Goal: Task Accomplishment & Management: Use online tool/utility

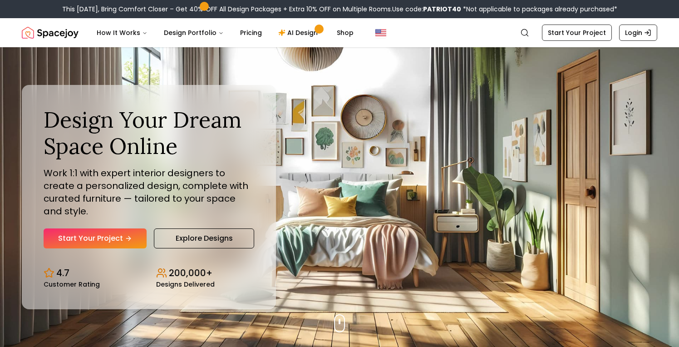
click at [638, 30] on link "Login" at bounding box center [638, 33] width 38 height 16
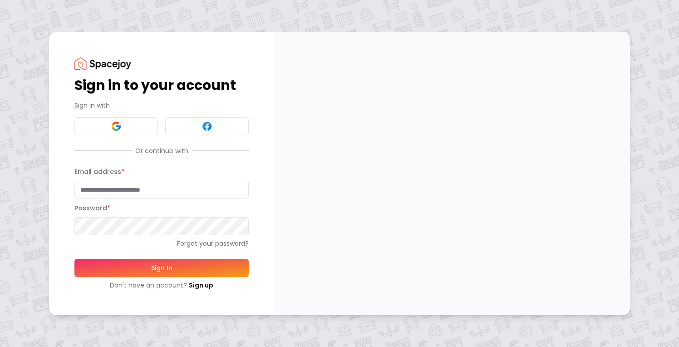
type input "**********"
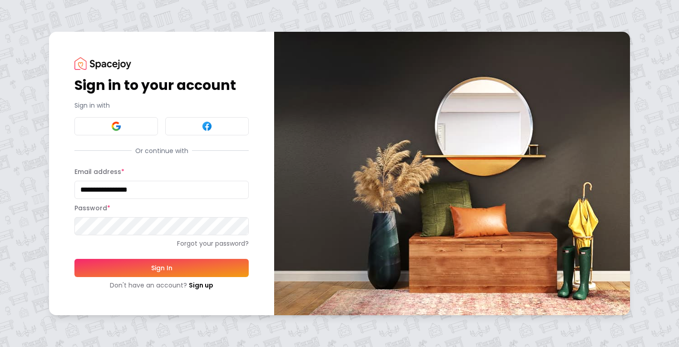
click at [162, 267] on button "Sign In" at bounding box center [161, 268] width 174 height 18
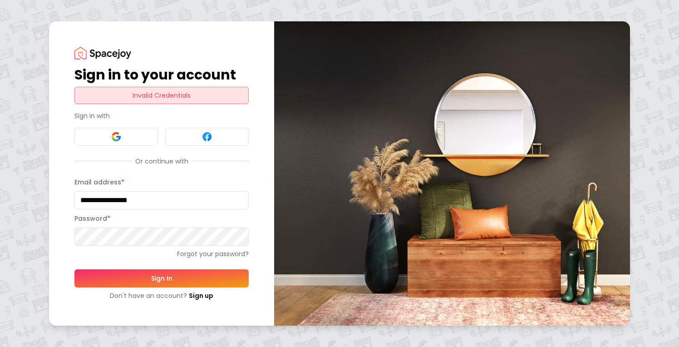
click at [144, 277] on button "Sign In" at bounding box center [161, 278] width 174 height 18
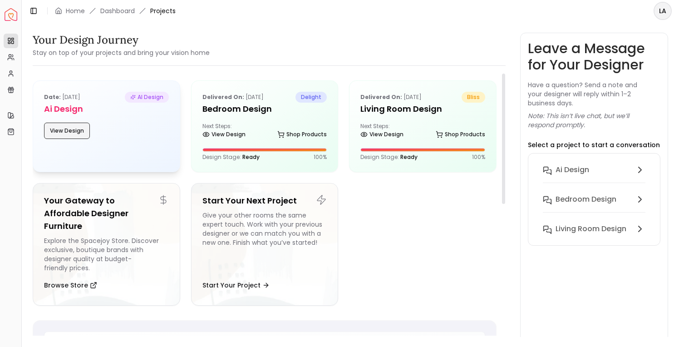
click at [64, 127] on button "View Design" at bounding box center [67, 131] width 46 height 16
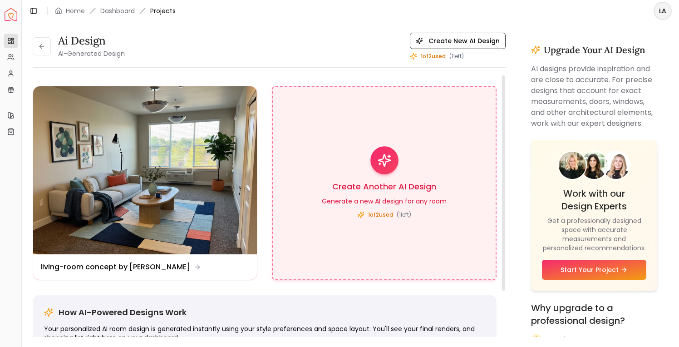
click at [385, 167] on icon at bounding box center [384, 160] width 14 height 14
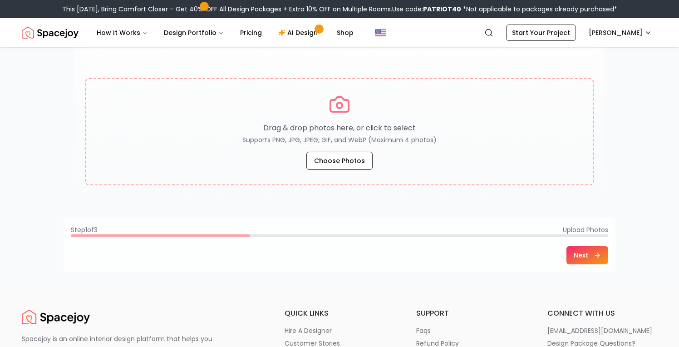
scroll to position [156, 0]
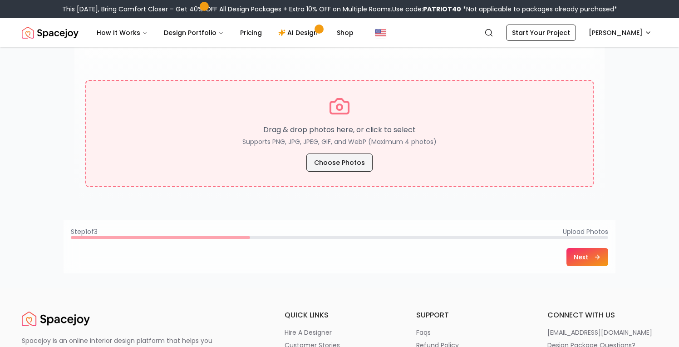
click at [328, 161] on button "Choose Photos" at bounding box center [339, 162] width 66 height 18
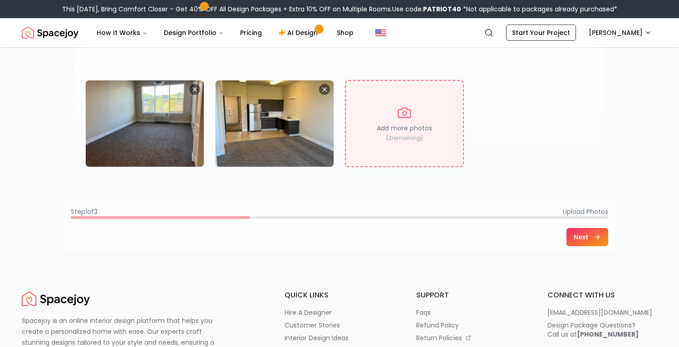
click at [580, 236] on button "Next" at bounding box center [588, 237] width 42 height 18
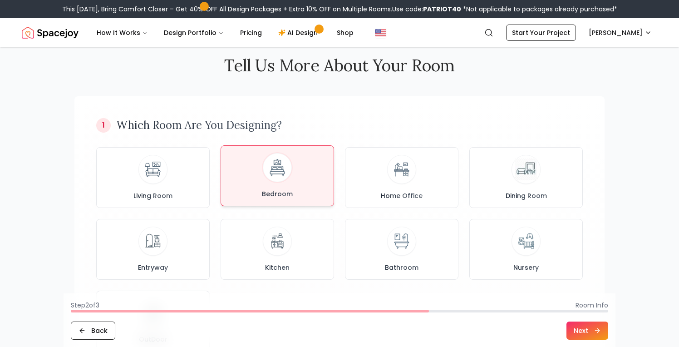
scroll to position [23, 0]
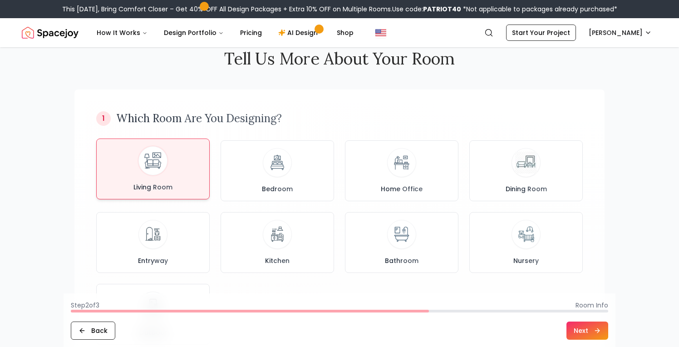
click at [144, 175] on div "Living Room" at bounding box center [153, 168] width 98 height 45
click at [580, 325] on button "Next" at bounding box center [588, 330] width 42 height 18
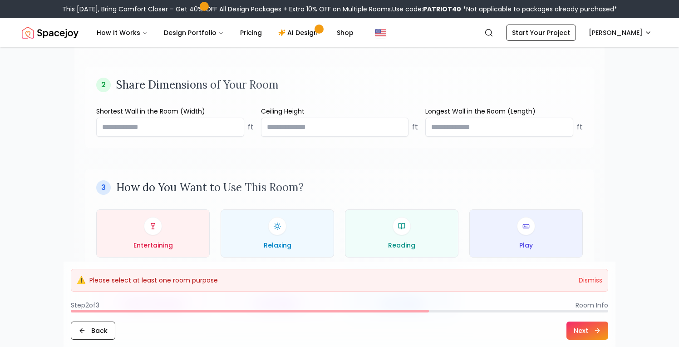
scroll to position [336, 0]
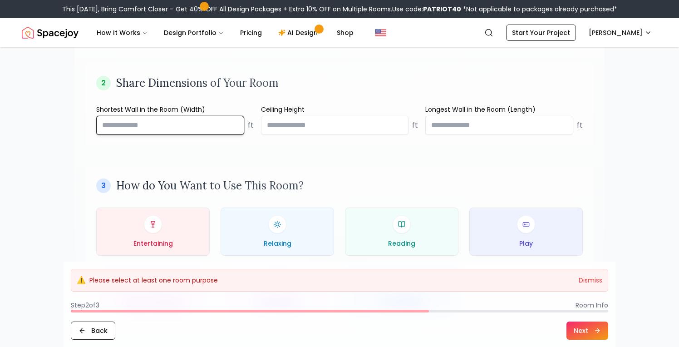
click at [143, 125] on input "number" at bounding box center [170, 125] width 148 height 19
type input "**"
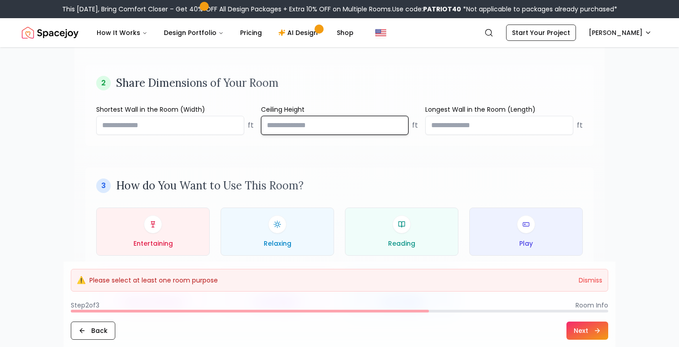
click at [315, 127] on input "number" at bounding box center [335, 125] width 148 height 19
type input "*"
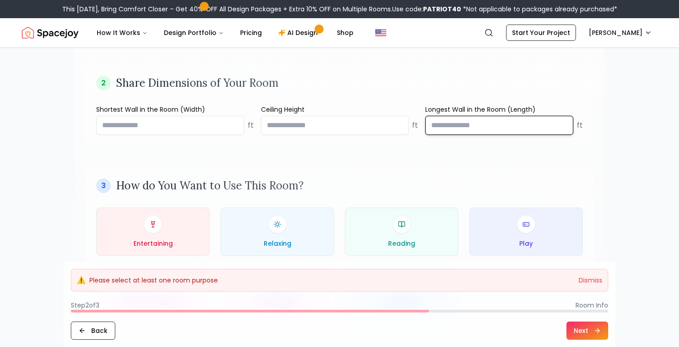
click at [470, 128] on input "number" at bounding box center [499, 125] width 148 height 19
type input "**"
click at [406, 178] on div "3 How do You Want to Use This Room? Entertaining Relaxing Reading Play Family G…" at bounding box center [339, 247] width 509 height 158
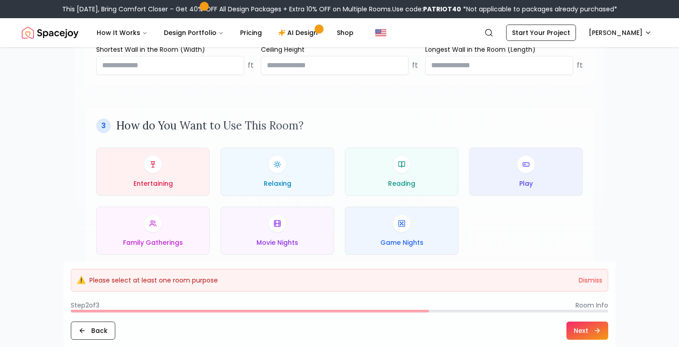
scroll to position [402, 0]
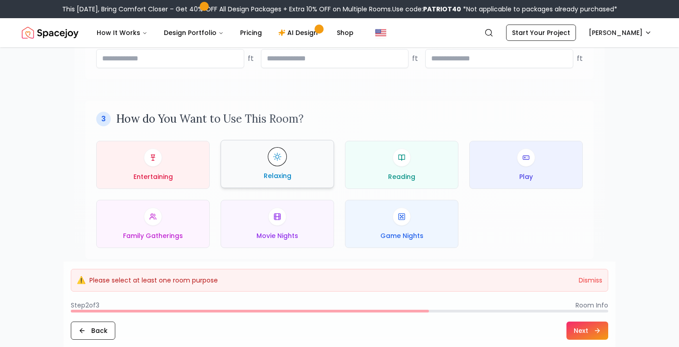
click at [275, 170] on div "Relaxing" at bounding box center [277, 164] width 98 height 33
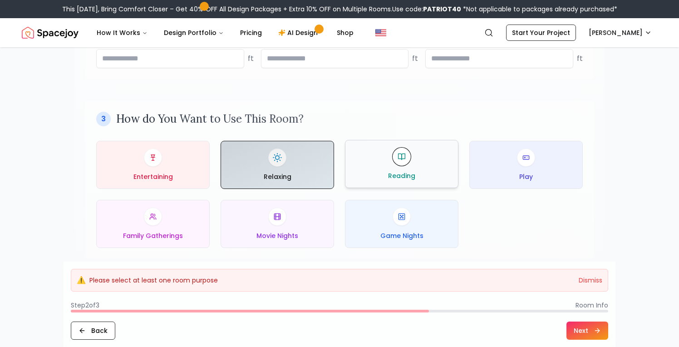
click at [404, 174] on span "Reading" at bounding box center [401, 175] width 27 height 9
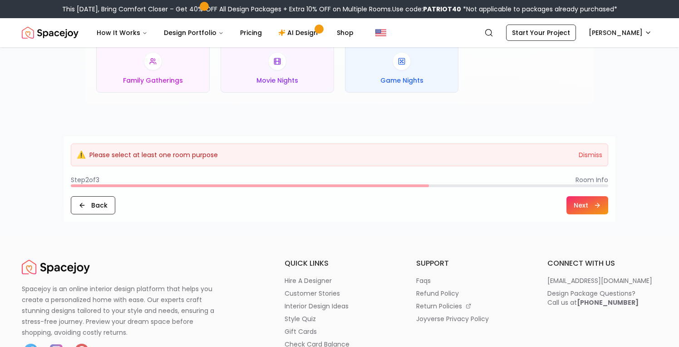
scroll to position [559, 0]
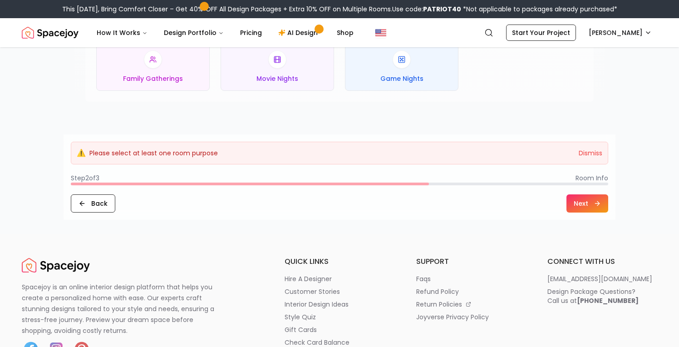
click at [583, 203] on button "Next" at bounding box center [588, 203] width 42 height 18
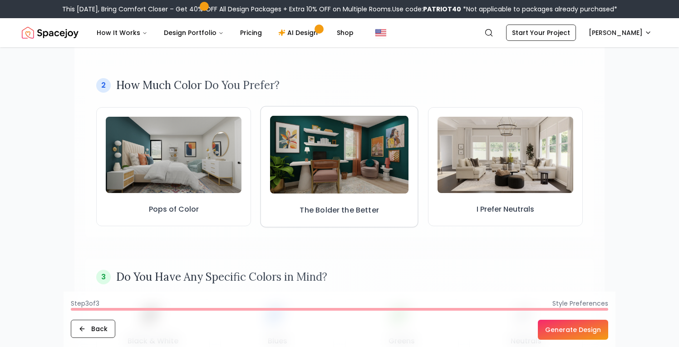
scroll to position [252, 0]
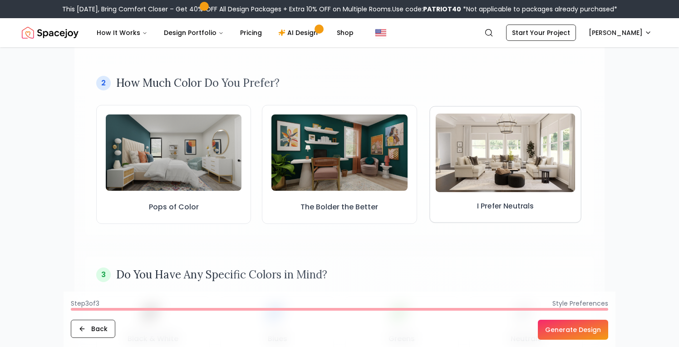
click at [505, 154] on img at bounding box center [505, 153] width 140 height 79
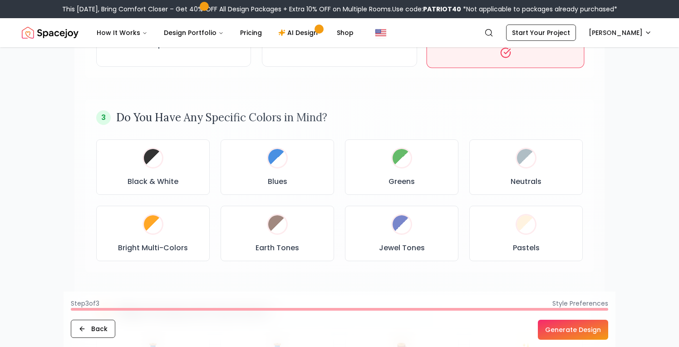
scroll to position [420, 0]
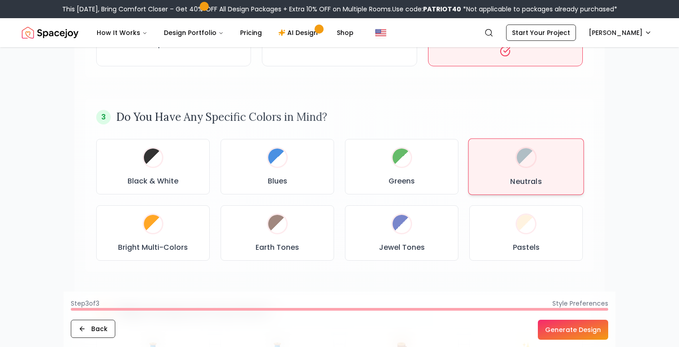
click at [537, 165] on div "Neutrals" at bounding box center [526, 166] width 100 height 41
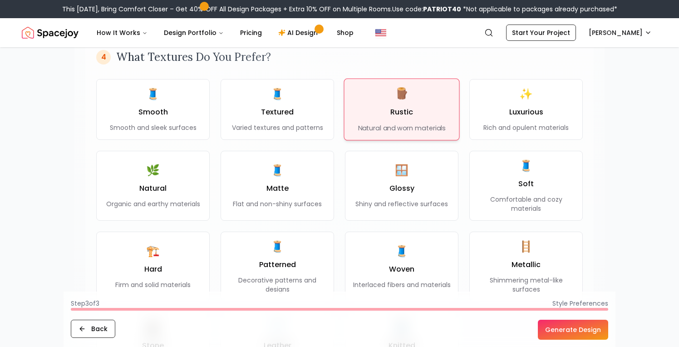
scroll to position [674, 0]
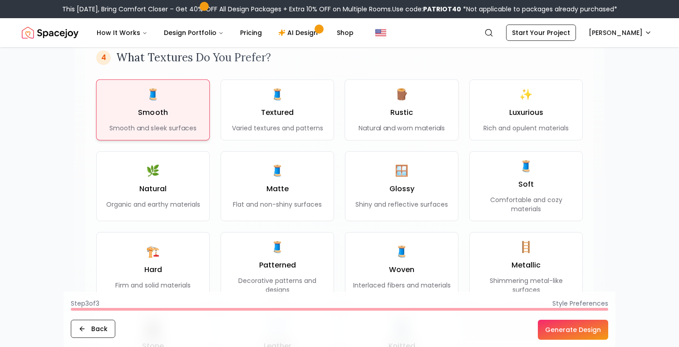
click at [146, 120] on div "🧵 Smooth Smooth and sleek surfaces" at bounding box center [152, 109] width 87 height 45
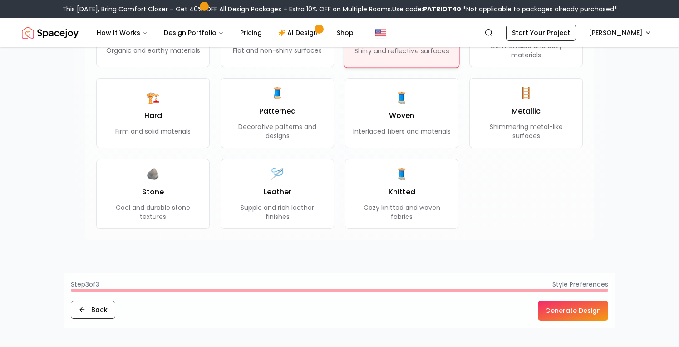
scroll to position [856, 0]
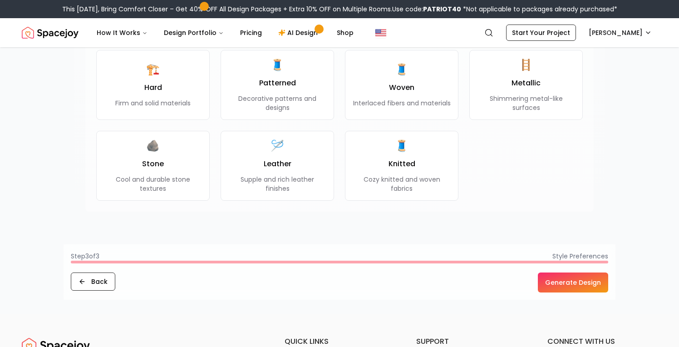
click at [565, 283] on button "Generate Design" at bounding box center [573, 282] width 70 height 20
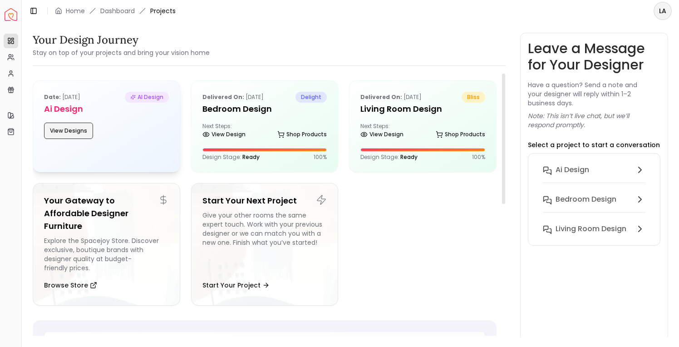
click at [66, 132] on button "View Designs" at bounding box center [68, 131] width 49 height 16
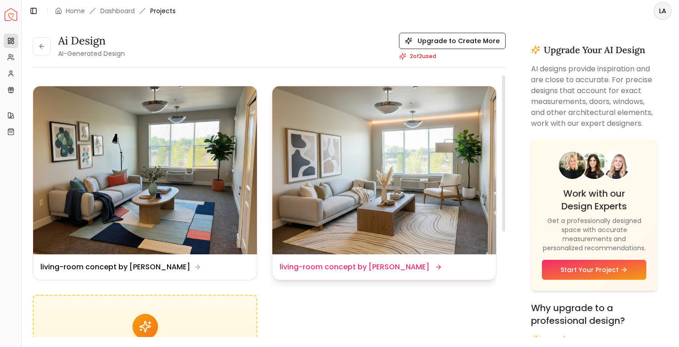
click at [405, 183] on img at bounding box center [384, 170] width 224 height 168
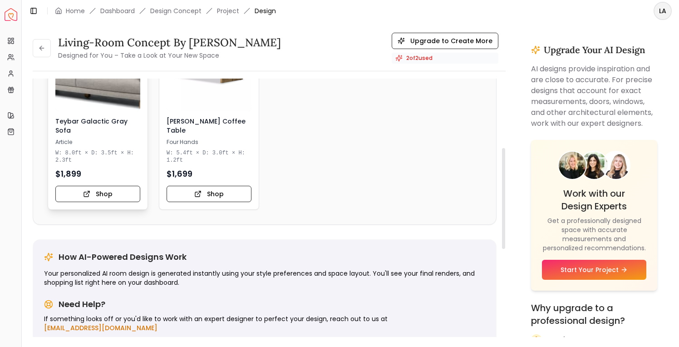
scroll to position [115, 0]
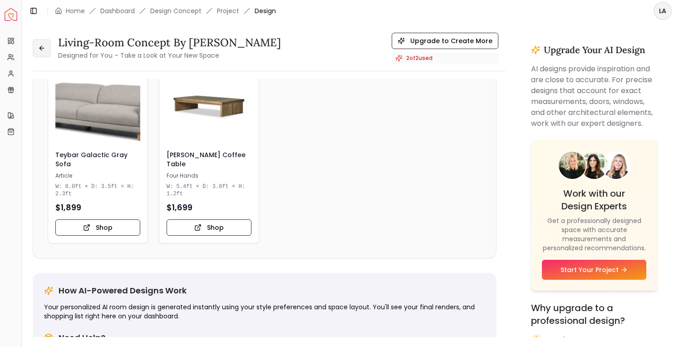
click at [46, 49] on button at bounding box center [42, 48] width 18 height 18
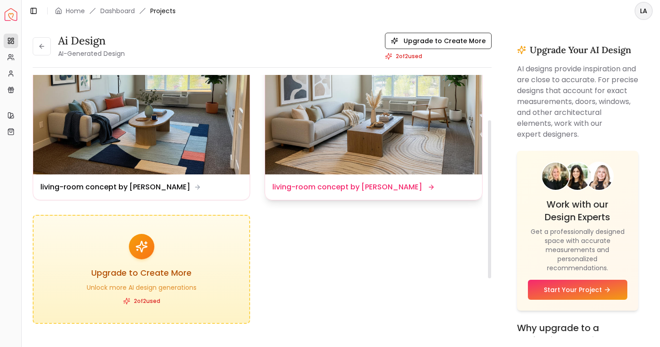
click at [402, 151] on img at bounding box center [373, 93] width 217 height 163
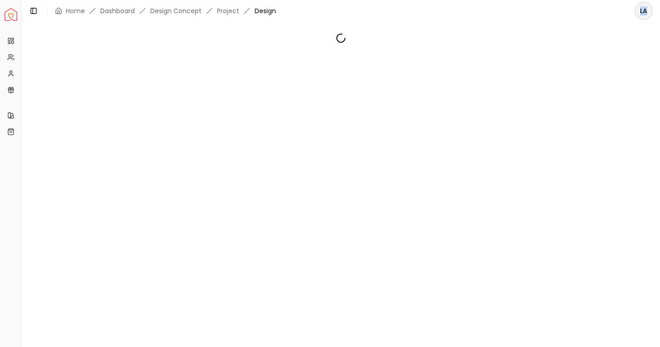
click at [402, 151] on div at bounding box center [341, 179] width 638 height 315
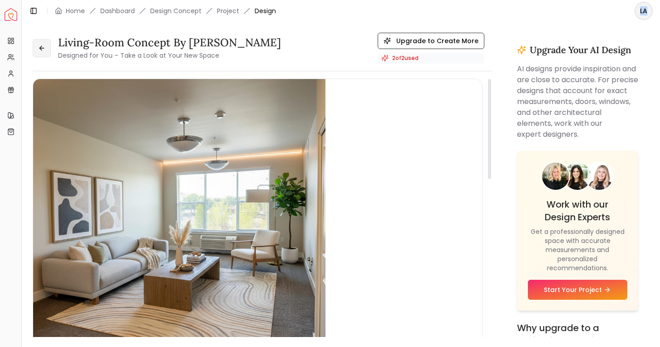
click at [42, 48] on icon at bounding box center [42, 48] width 4 height 0
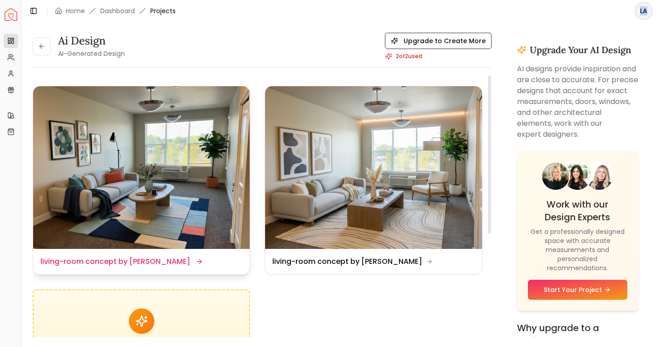
click at [109, 188] on img at bounding box center [141, 167] width 217 height 163
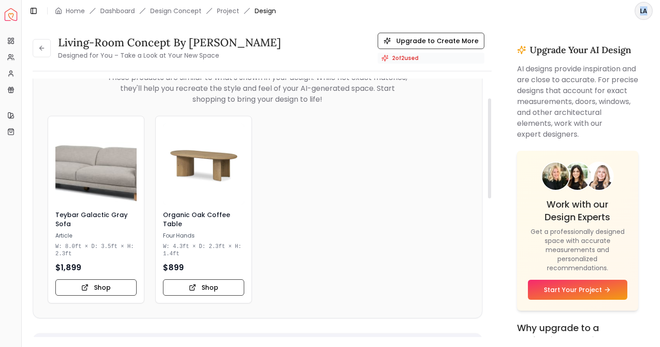
scroll to position [51, 0]
click at [41, 50] on icon at bounding box center [41, 47] width 7 height 7
